Goal: Task Accomplishment & Management: Manage account settings

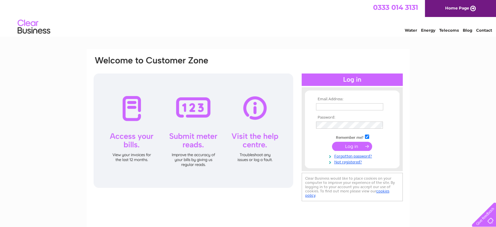
type input "[EMAIL_ADDRESS][DOMAIN_NAME]"
click at [355, 146] on input "submit" at bounding box center [352, 146] width 40 height 9
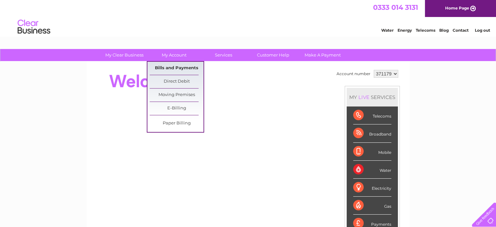
click at [168, 68] on link "Bills and Payments" at bounding box center [177, 68] width 54 height 13
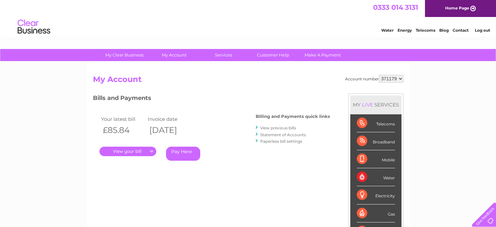
click at [140, 153] on link "." at bounding box center [128, 151] width 57 height 9
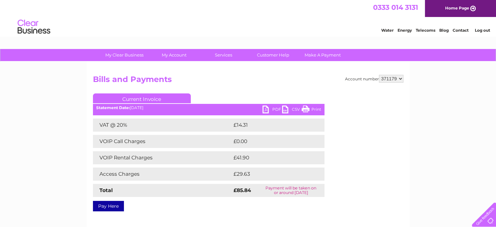
click at [317, 108] on link "Print" at bounding box center [312, 109] width 20 height 9
